Goal: Use online tool/utility: Utilize a website feature to perform a specific function

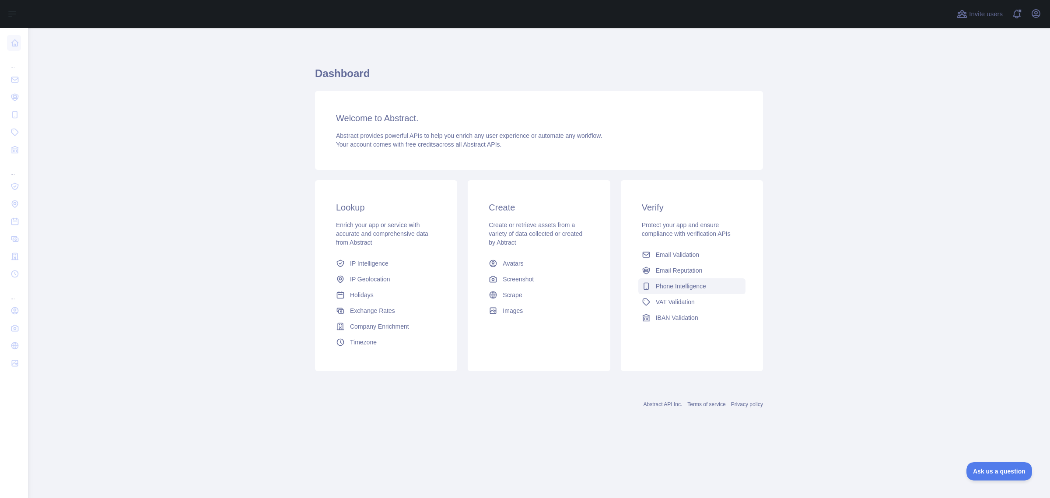
click at [674, 291] on span "Phone Intelligence" at bounding box center [681, 286] width 50 height 9
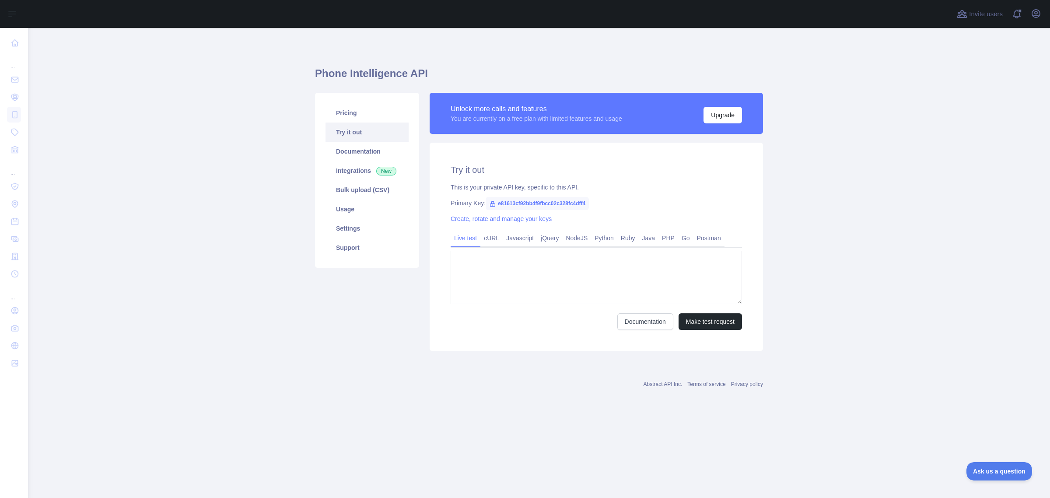
type textarea "**********"
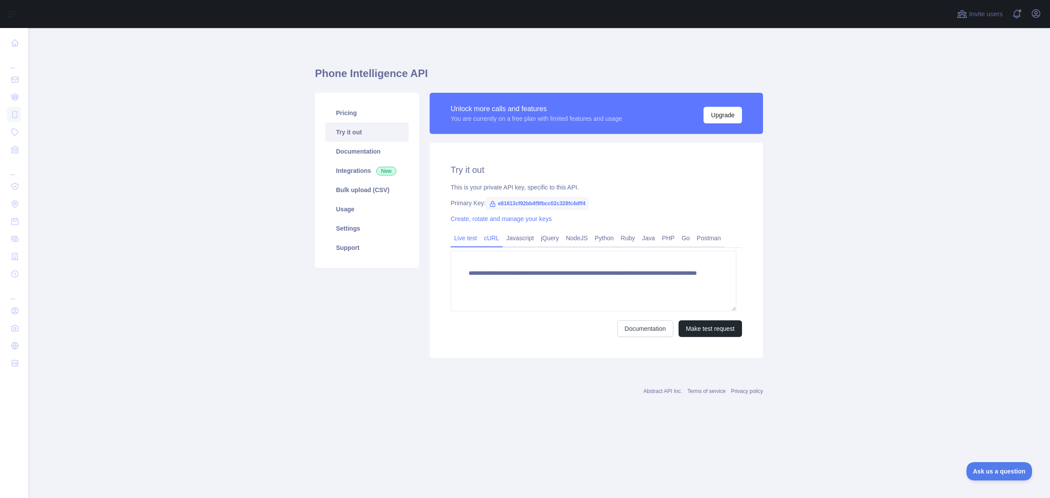
click at [481, 245] on link "cURL" at bounding box center [492, 238] width 22 height 14
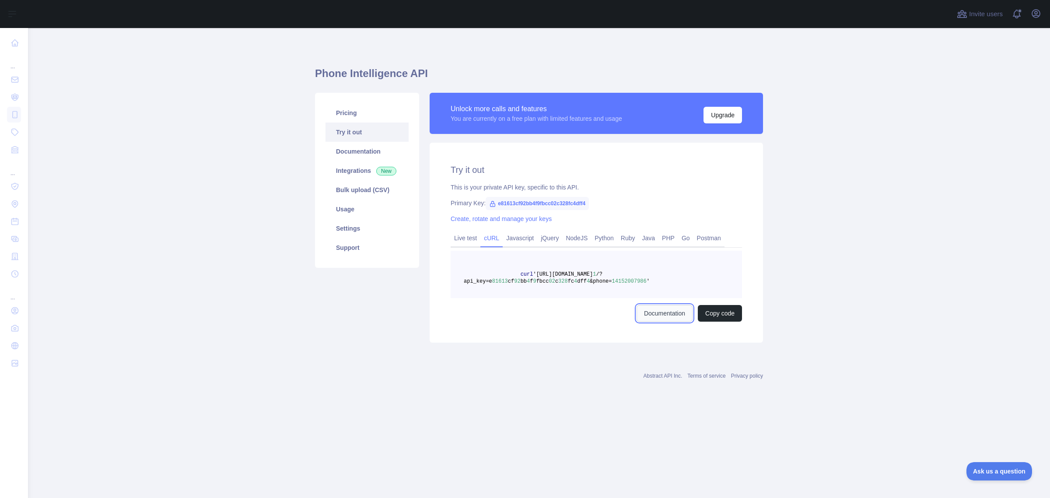
click at [638, 322] on link "Documentation" at bounding box center [665, 313] width 56 height 17
click at [360, 180] on link "Integrations New" at bounding box center [367, 170] width 83 height 19
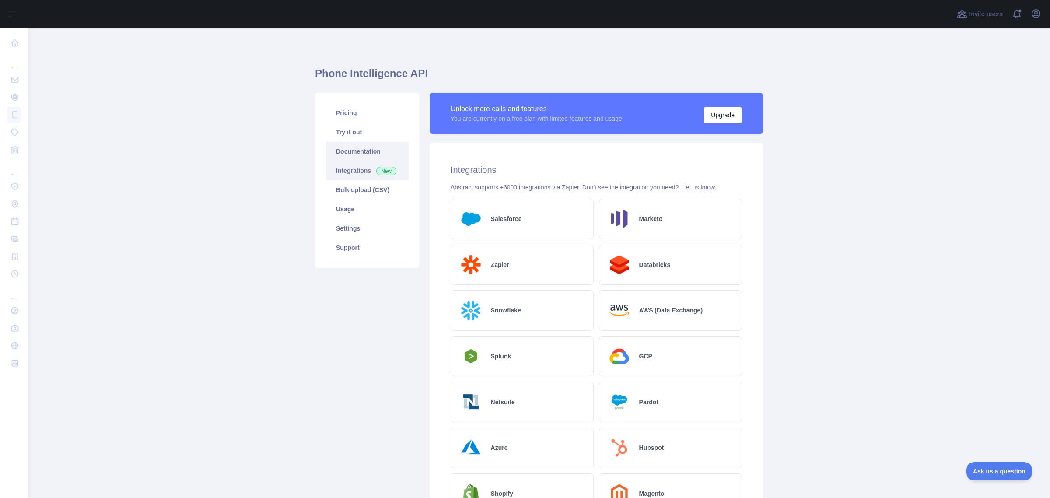
click at [341, 161] on link "Documentation" at bounding box center [367, 151] width 83 height 19
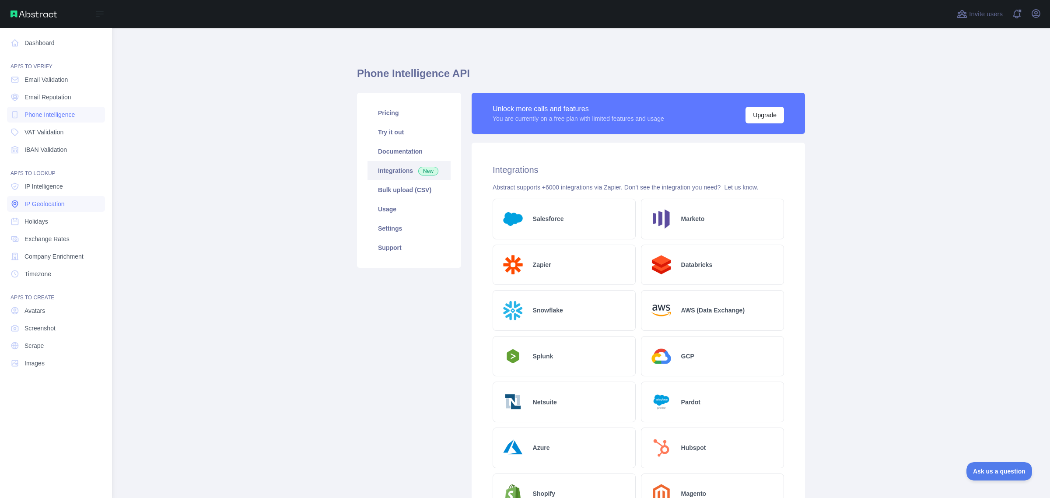
click at [35, 208] on span "IP Geolocation" at bounding box center [45, 204] width 40 height 9
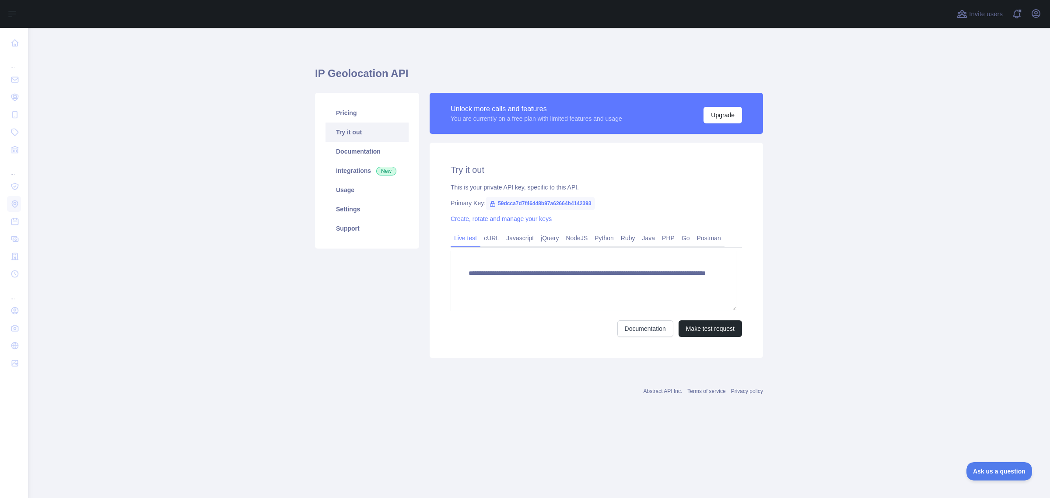
click at [594, 210] on span "59dcca7d7f46448b97a62664b4142393" at bounding box center [540, 203] width 109 height 13
copy span "59dcca7d7f46448b97a62664b4142393"
click at [698, 337] on button "Make test request" at bounding box center [710, 328] width 63 height 17
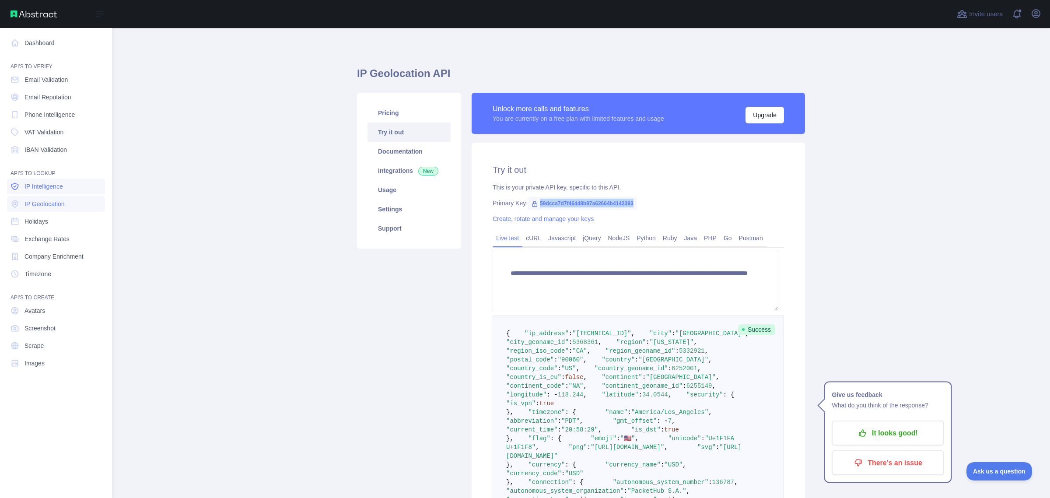
click at [45, 191] on span "IP Intelligence" at bounding box center [44, 186] width 39 height 9
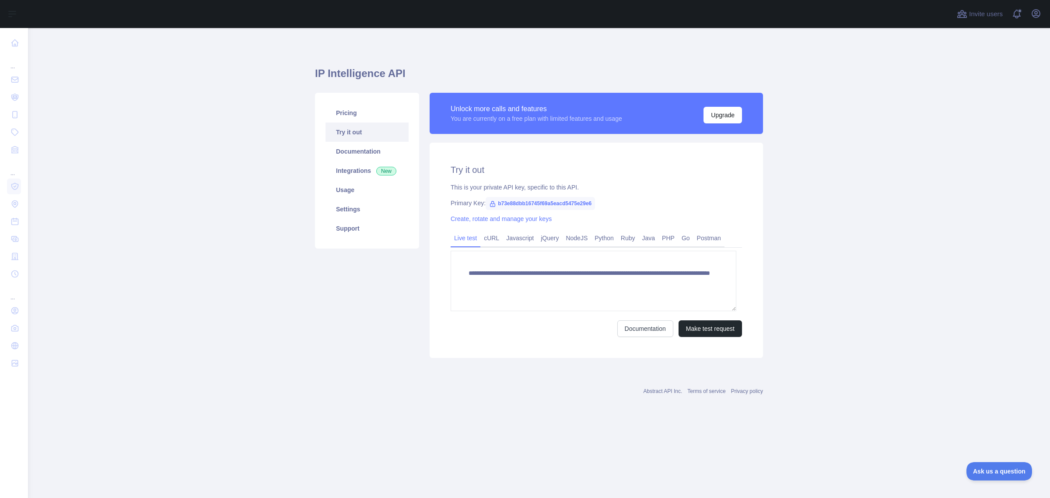
click at [557, 210] on span "b73e88dbb16745f69a5eacd5475e29e6" at bounding box center [540, 203] width 109 height 13
click at [695, 337] on button "Make test request" at bounding box center [710, 328] width 63 height 17
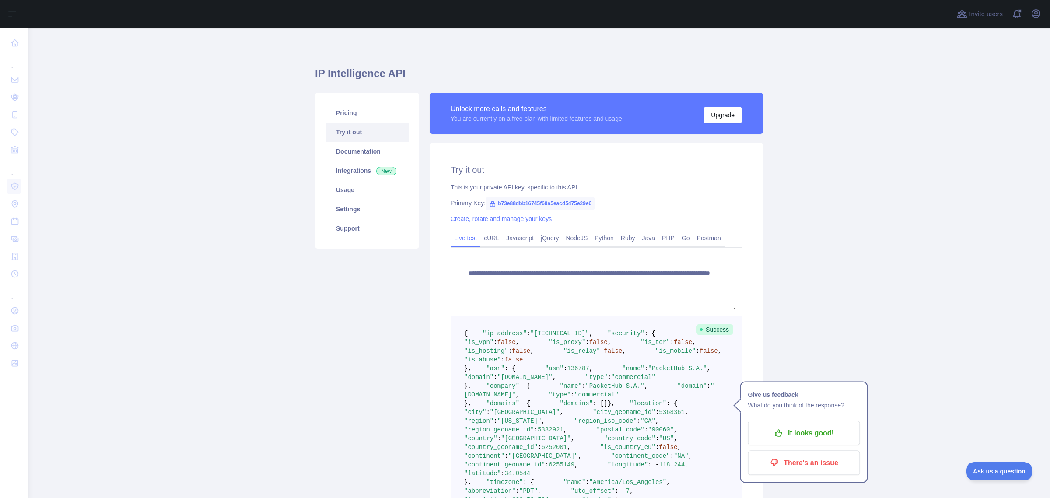
click at [602, 223] on div "Create, rotate and manage your keys" at bounding box center [597, 218] width 292 height 9
click at [586, 210] on span "b73e88dbb16745f69a5eacd5475e29e6" at bounding box center [540, 203] width 109 height 13
copy span "b73e88dbb16745f69a5eacd5475e29e6"
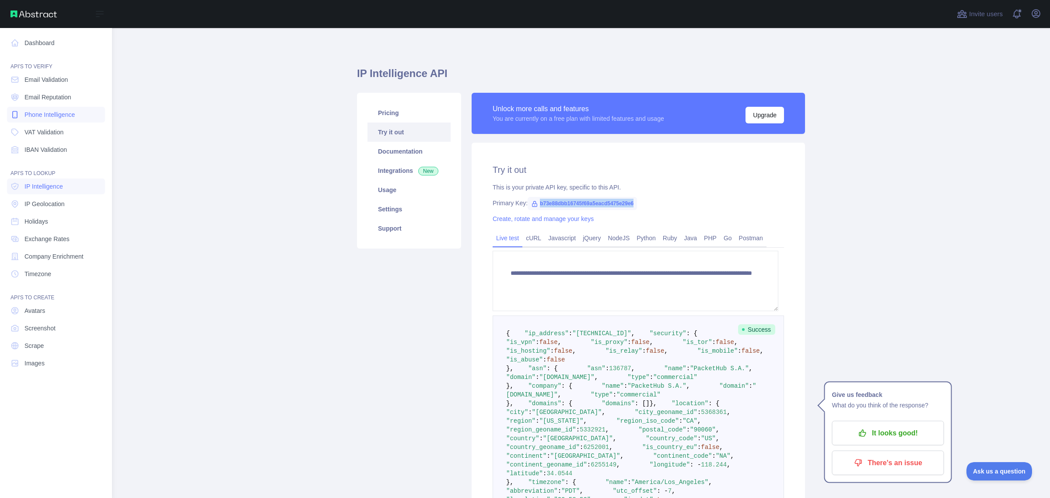
click at [45, 119] on span "Phone Intelligence" at bounding box center [50, 114] width 50 height 9
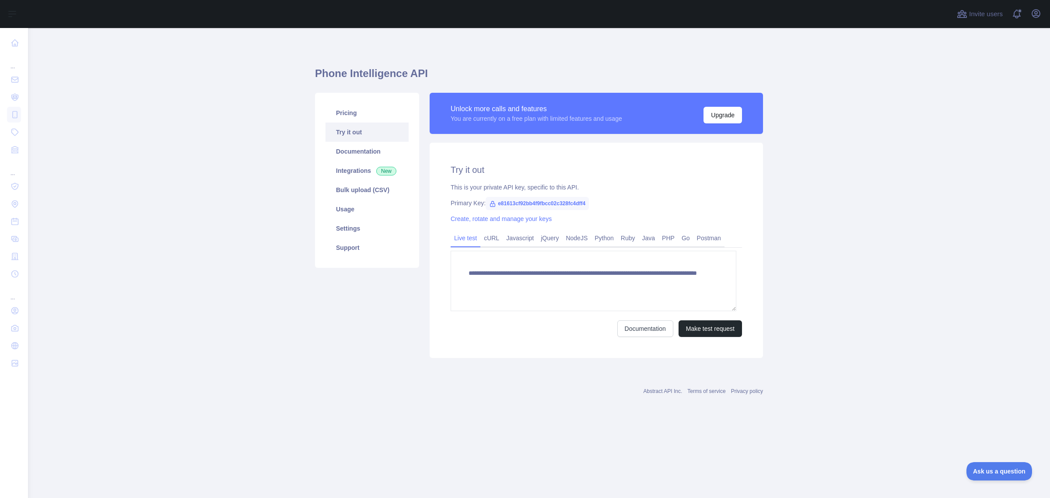
click at [536, 210] on span "e81613cf92bb4f9fbcc02c328fc4dff4" at bounding box center [537, 203] width 103 height 13
copy span "e81613cf92bb4f9fbcc02c328fc4dff4"
type textarea "**********"
